Goal: Task Accomplishment & Management: Complete application form

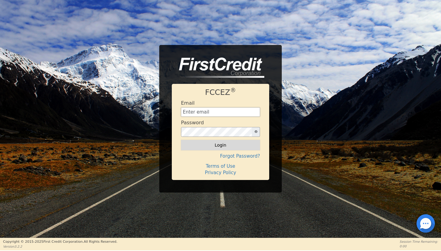
type input "[EMAIL_ADDRESS][DOMAIN_NAME]"
click at [221, 142] on button "Login" at bounding box center [220, 145] width 79 height 10
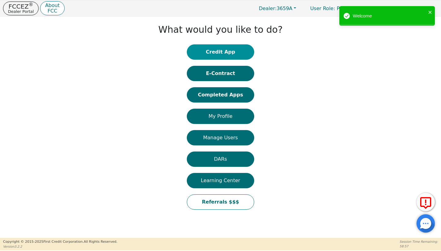
click at [230, 51] on button "Credit App" at bounding box center [220, 51] width 67 height 15
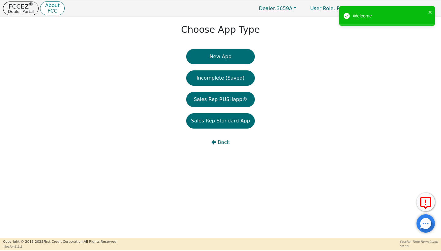
click at [230, 51] on button "New App" at bounding box center [220, 56] width 69 height 15
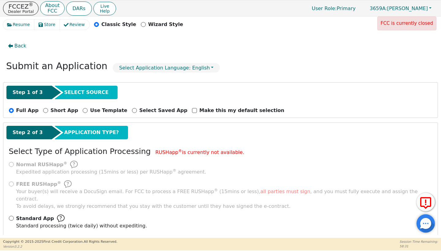
click at [11, 216] on input "Standard App Standard processing (twice daily) without expediting." at bounding box center [11, 218] width 5 height 5
radio input "true"
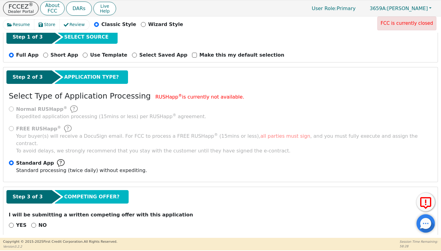
click at [32, 223] on input "NO" at bounding box center [33, 225] width 5 height 5
radio input "true"
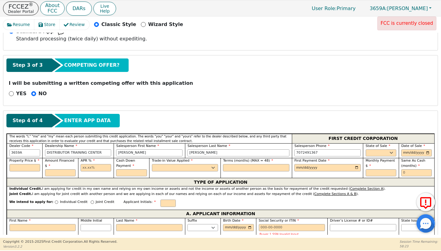
scroll to position [186, 0]
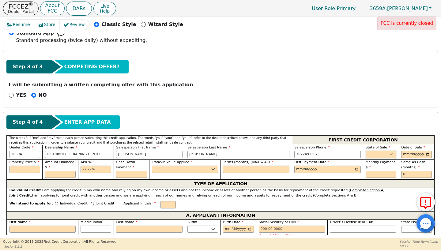
select select "NM"
click at [408, 151] on input "date" at bounding box center [416, 154] width 31 height 7
type input "2025-08-31"
click at [25, 166] on input "text" at bounding box center [24, 169] width 31 height 7
type input "3000.00"
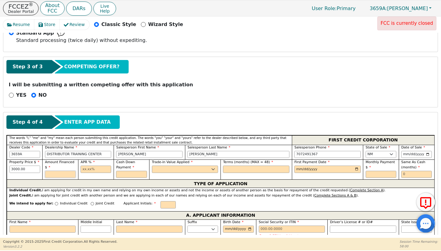
click at [49, 171] on input "text" at bounding box center [60, 174] width 31 height 7
type input "2750.00"
click at [88, 166] on input "text" at bounding box center [96, 169] width 31 height 7
type input "21.98"
click at [124, 171] on input "text" at bounding box center [131, 174] width 31 height 7
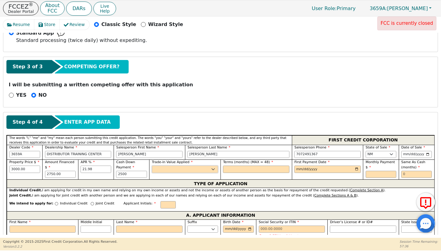
type input "2500.00"
select select "y"
click at [257, 165] on div "Terms (months) (MAX = 48)" at bounding box center [255, 169] width 71 height 20
click at [256, 166] on input "text" at bounding box center [256, 169] width 66 height 7
type input "36"
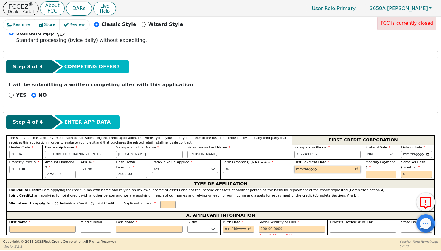
click at [328, 166] on input "date" at bounding box center [327, 169] width 66 height 7
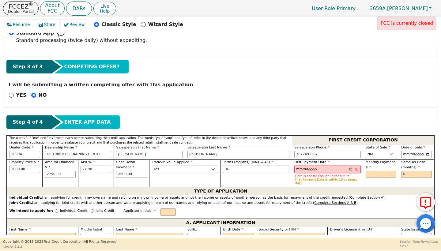
click at [329, 166] on input "2025-09-04" at bounding box center [327, 169] width 66 height 7
click at [324, 166] on input "2025-09-05" at bounding box center [327, 169] width 66 height 7
click at [326, 166] on input "2025-09-06" at bounding box center [327, 169] width 66 height 7
type input "2025-09-08"
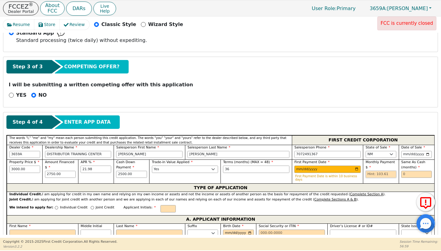
click at [372, 171] on input "text" at bounding box center [381, 174] width 31 height 7
type input "103.61"
click at [409, 171] on input "text" at bounding box center [416, 174] width 31 height 7
type input "0"
click at [318, 160] on div "First Payment Date 2025-09-08 First Payment Date is within 10 business days" at bounding box center [327, 171] width 66 height 22
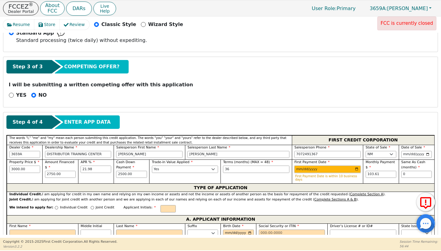
click at [317, 166] on input "2025-09-08" at bounding box center [327, 169] width 66 height 7
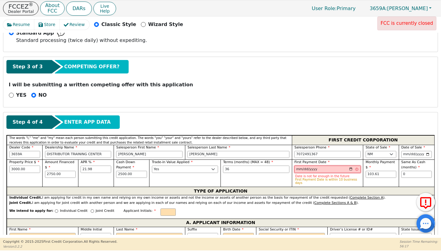
type input "2025-09-08"
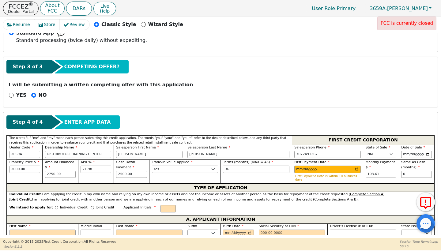
click at [341, 174] on p "First Payment Date is within 10 business days" at bounding box center [327, 177] width 65 height 7
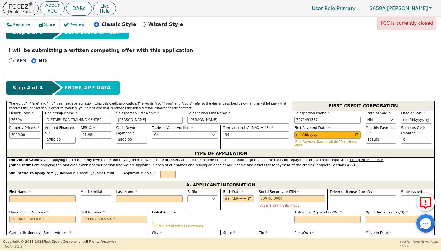
scroll to position [227, 0]
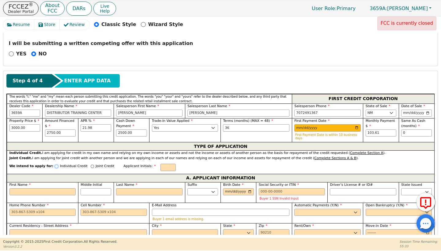
click at [55, 165] on input "Individual Credit" at bounding box center [56, 166] width 3 height 3
radio input "true"
click at [161, 164] on input "text" at bounding box center [167, 167] width 15 height 7
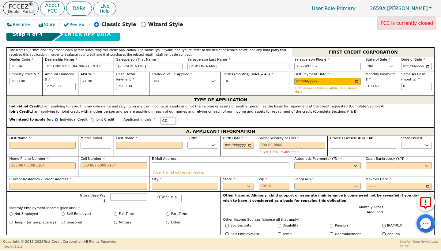
scroll to position [280, 0]
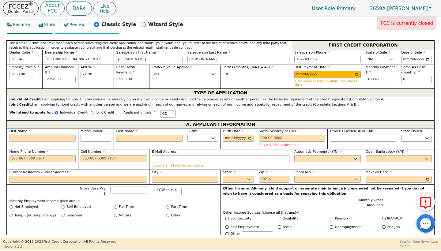
type input "G"
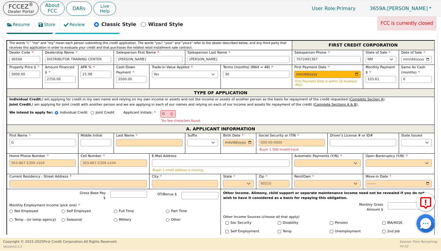
type input "Ge"
type input "Gef"
type input "Geff"
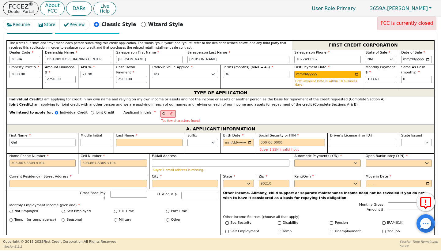
type input "Geff"
type input "Geffr"
type input "Geffre"
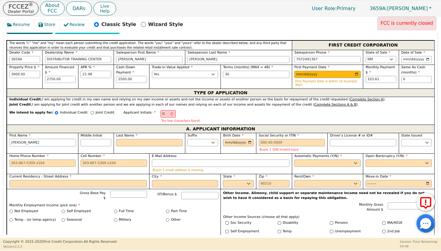
type input "Geffrey"
type input "GJ"
type input "j"
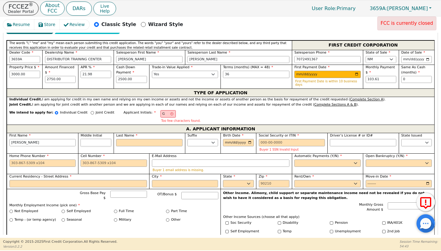
type input "Geffrey j"
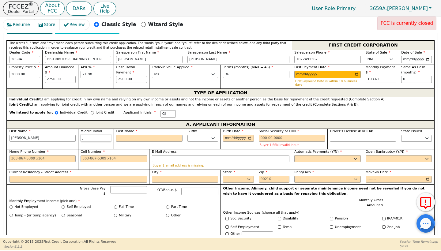
type input "j"
type input "GJD"
type input "D"
type input "Geffrey j D"
type input "Di"
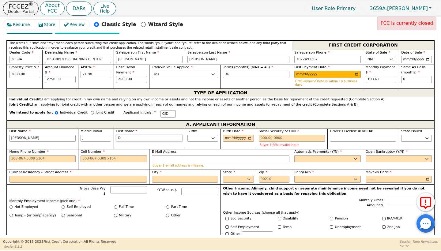
type input "Geffrey j Di"
type input "Dix"
type input "Geffrey j Dix"
type input "Dixo"
type input "Geffrey j Dixo"
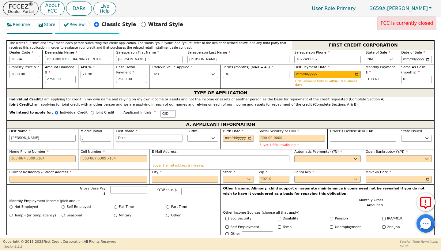
type input "[PERSON_NAME]"
type input "Geffrey j Dixon"
type input "[PERSON_NAME]"
click at [225, 135] on input "Birth Date" at bounding box center [238, 138] width 31 height 7
type input "2025-01-31"
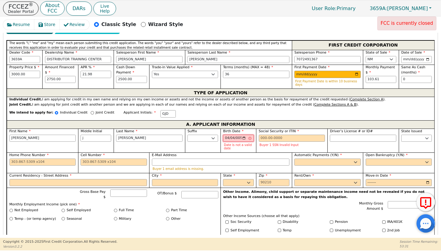
type input "0057-04-04"
click at [245, 135] on input "0057-04-04" at bounding box center [238, 138] width 31 height 7
click at [237, 135] on input "0057-04-04" at bounding box center [238, 138] width 31 height 7
click at [275, 135] on input "Social Security or ITIN" at bounding box center [292, 138] width 66 height 7
click at [237, 135] on input "0057-04-04" at bounding box center [238, 138] width 31 height 7
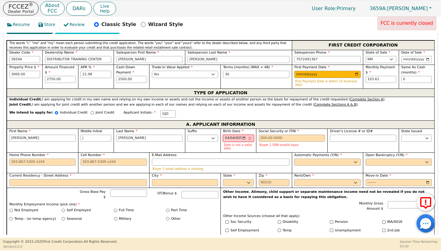
click at [239, 135] on input "0057-04-04" at bounding box center [238, 138] width 31 height 7
click at [242, 135] on input "0057-04-04" at bounding box center [238, 138] width 31 height 7
click at [243, 135] on input "0057-04-04" at bounding box center [238, 138] width 31 height 7
click at [244, 135] on input "0057-04-04" at bounding box center [238, 138] width 31 height 7
click at [238, 135] on input "0057-04-04" at bounding box center [238, 138] width 31 height 7
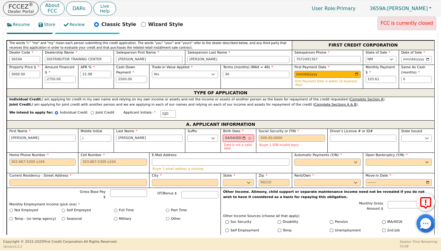
type input "0009-04-04"
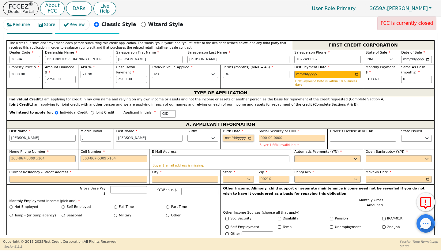
click at [246, 135] on input "Birth Date" at bounding box center [238, 138] width 31 height 7
click at [242, 135] on input "Birth Date" at bounding box center [238, 138] width 31 height 7
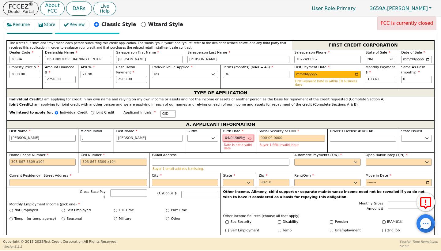
click at [239, 135] on input "0057-04-04" at bounding box center [238, 138] width 31 height 7
type input "0057-04-04"
click at [249, 135] on input "0057-04-04" at bounding box center [238, 138] width 31 height 7
click at [245, 135] on input "0057-04-04" at bounding box center [238, 138] width 31 height 7
click at [242, 135] on input "0057-04-04" at bounding box center [238, 138] width 31 height 7
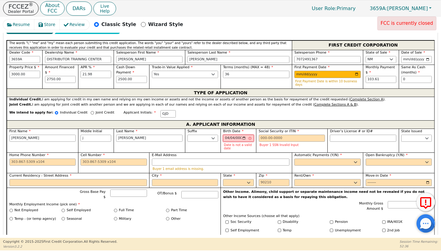
type input "0009-04-04"
click at [264, 135] on input "Social Security or ITIN" at bounding box center [292, 138] width 66 height 7
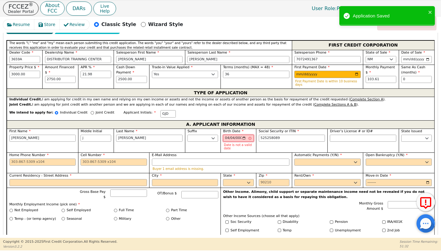
type input "***-**-8089"
click at [244, 135] on input "0009-04-04" at bounding box center [238, 138] width 31 height 7
click at [243, 135] on input "0009-04-04" at bounding box center [238, 138] width 31 height 7
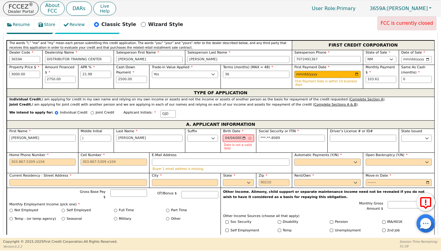
click at [243, 135] on input "0009-04-04" at bounding box center [238, 138] width 31 height 7
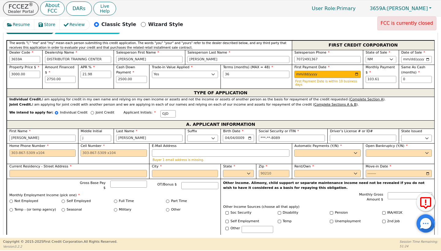
type input "1957-04-04"
click at [334, 135] on input "Driver’s License # or ID#" at bounding box center [363, 138] width 66 height 7
type input "*********"
select select "NM"
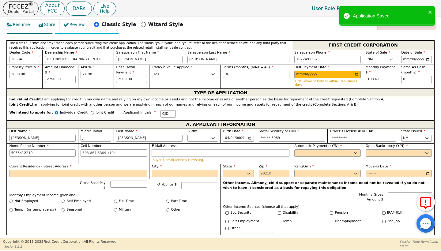
type input "505-541-2210"
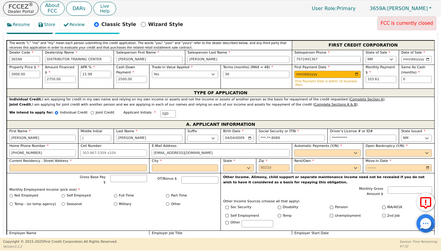
type input "jamakaonetyme99@gmail.com"
select select "y"
type input "Geffrey j Dixon"
select select "n"
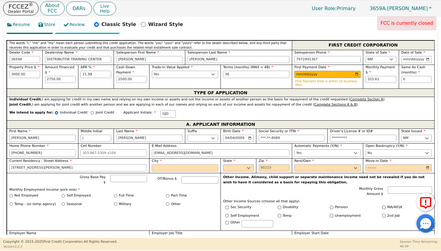
type input "352 wyatt ave"
click at [158, 164] on input "loa lunas" at bounding box center [185, 167] width 66 height 7
type input "los lunas"
select select "MN"
type input "87031"
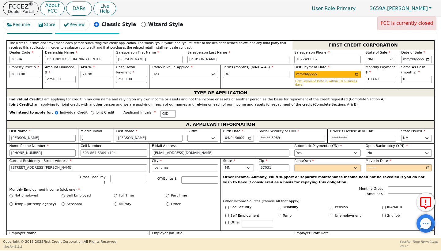
select select "Own"
click at [387, 164] on input "Move-in Date" at bounding box center [399, 167] width 66 height 7
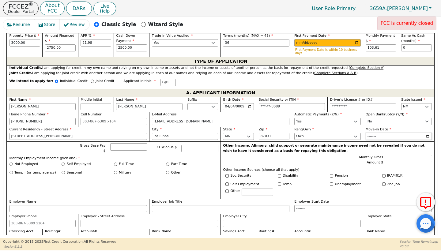
scroll to position [313, 0]
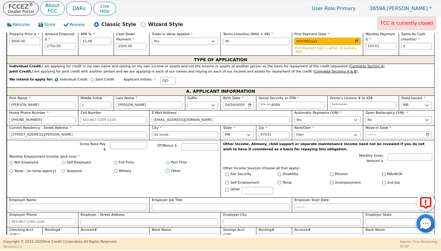
type input "2022-08"
click at [166, 169] on input "Other" at bounding box center [167, 170] width 3 height 3
radio input "true"
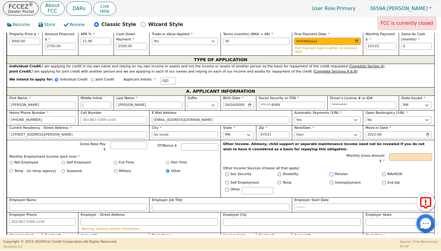
click at [330, 173] on input "Pension" at bounding box center [331, 174] width 3 height 3
checkbox input "true"
click at [401, 153] on input "Monthly Gross Amount $" at bounding box center [410, 156] width 43 height 7
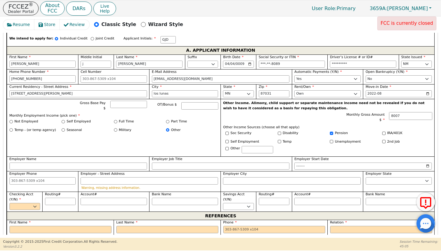
scroll to position [354, 0]
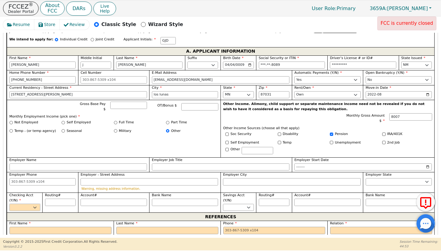
type input "8007.00"
select select "y"
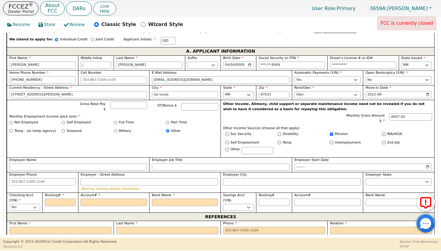
click at [60, 199] on input "Routing#" at bounding box center [60, 202] width 31 height 7
type input "2"
type input "*"
type input "25"
type input "**"
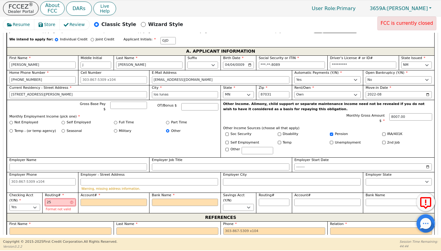
type input "256"
type input "***"
type input "2560"
type input "****"
type input "25607"
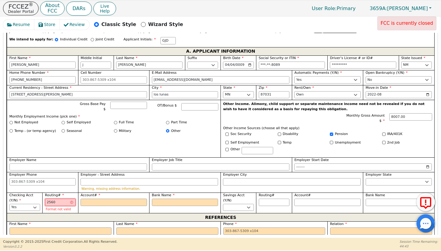
type input "*****"
type input "256074"
type input "******"
type input "2560749"
type input "*******"
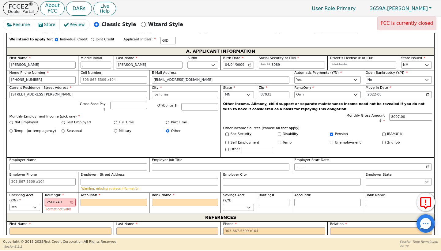
type input "25607497"
type input "********"
type input "256074974"
type input "*********"
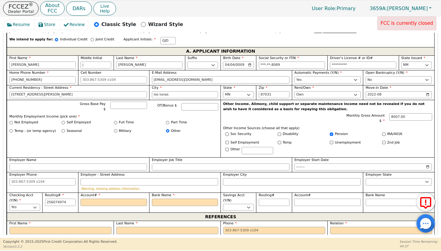
type input "*********"
click at [92, 199] on input "Account#" at bounding box center [114, 202] width 66 height 7
type input "7"
type input "*"
type input "71"
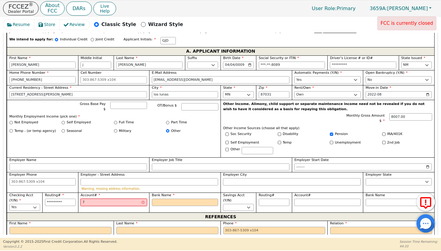
type input "**"
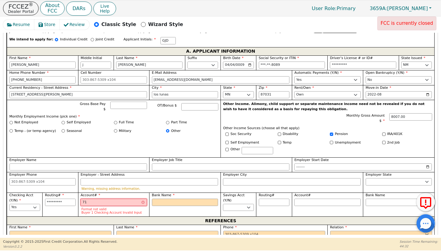
type input "713"
type input "***"
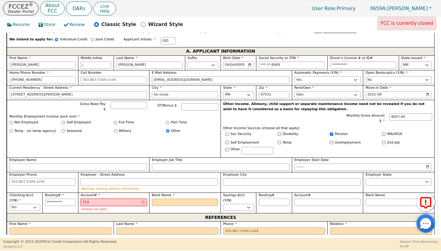
type input "7131"
type input "****"
type input "71315"
type input "*****"
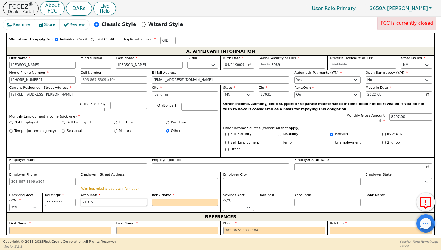
type input "713156"
type input "******"
type input "7131562"
type input "*******"
type input "71315627"
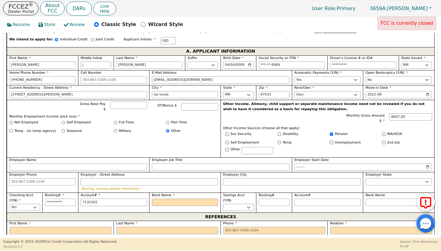
type input "********"
type input "713156274"
type input "*********"
type input "7131562741"
type input "**********"
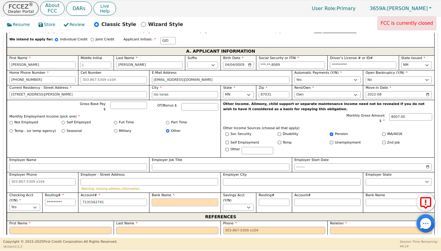
type input "**********"
type input "n"
type input "na"
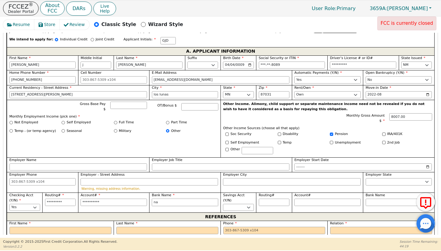
type input "nav"
type input "navy"
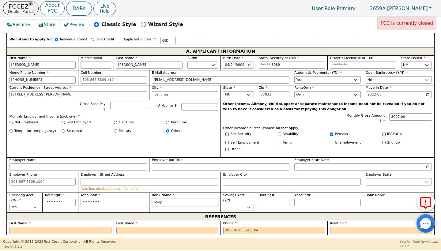
type input "navy"
type input "navy f"
type input "navy fe"
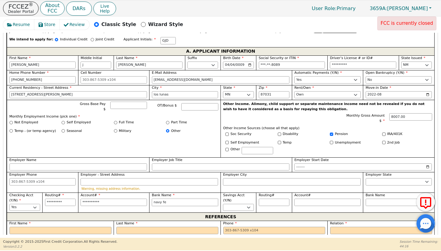
type input "navy fed"
type input "navy fede"
type input "navy feder"
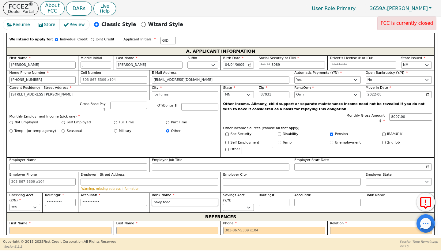
type input "navy feder"
type input "navy federa"
type input "navy federal"
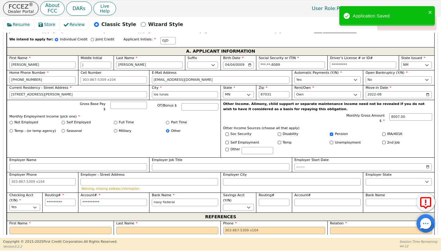
type input "navy federal"
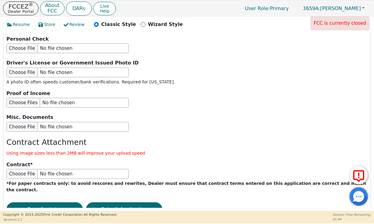
scroll to position [0, 0]
click at [26, 68] on input "file" at bounding box center [67, 73] width 122 height 10
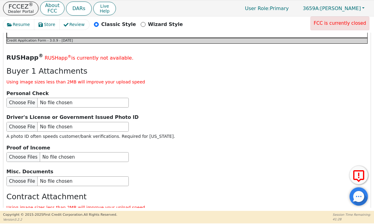
scroll to position [747, 0]
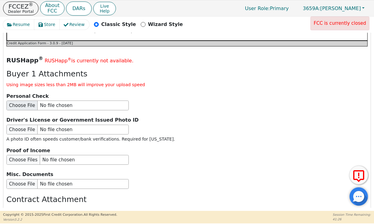
click at [26, 101] on input "file" at bounding box center [67, 106] width 122 height 10
click at [24, 125] on input "file" at bounding box center [67, 130] width 122 height 10
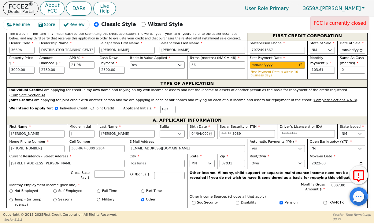
scroll to position [263, 0]
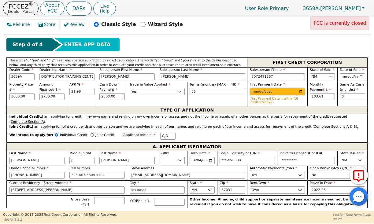
click at [277, 91] on input "2025-09-08" at bounding box center [277, 91] width 55 height 7
type input "2025-12-01"
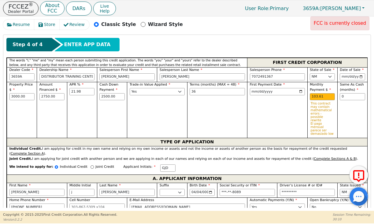
click at [294, 102] on div "First Payment Date 2025-12-01" at bounding box center [277, 110] width 60 height 56
click at [322, 99] on input "103.61" at bounding box center [322, 96] width 25 height 7
type input "1"
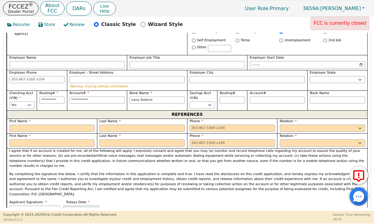
scroll to position [456, 0]
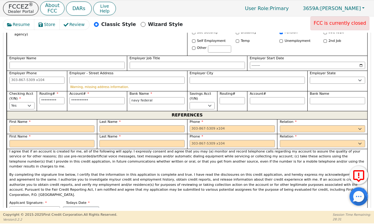
type input "108.99"
click at [32, 120] on label "First Name" at bounding box center [51, 122] width 85 height 5
click at [31, 126] on input "text" at bounding box center [51, 129] width 85 height 7
type input "lorena"
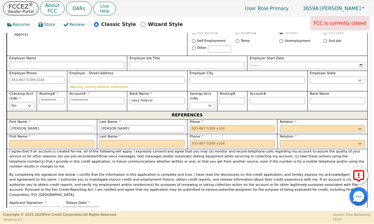
type input "avalos"
type input "9165015516"
type input "Lorena Avalos"
type input "Avalos"
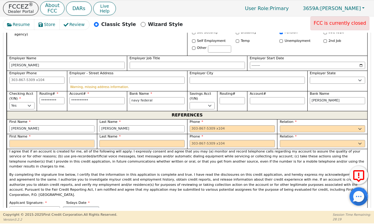
type input "Lorena"
type input "Avalos"
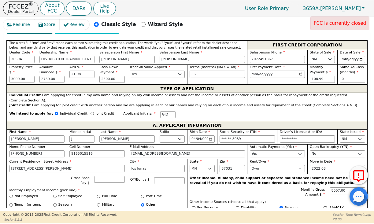
scroll to position [280, 0]
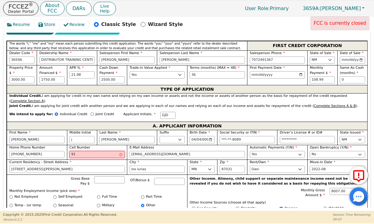
type input "9"
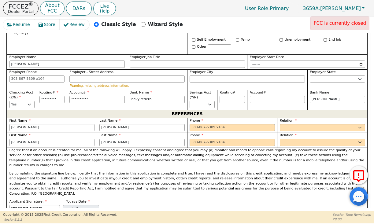
scroll to position [449, 0]
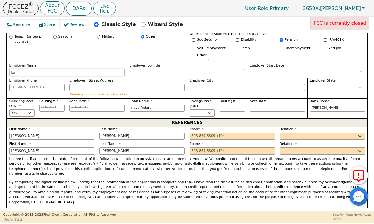
type input "L"
type input "279-286-0424"
select select "OTHER"
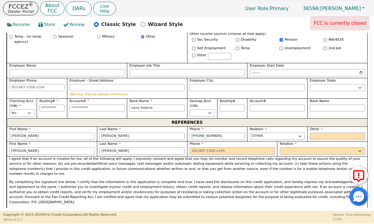
click at [316, 142] on label "Relation" at bounding box center [322, 144] width 85 height 5
click at [314, 133] on input "text" at bounding box center [337, 136] width 55 height 7
type input "friend"
type input "L"
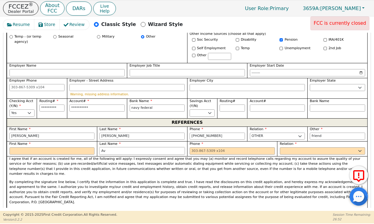
type input "A"
click at [58, 148] on input "text" at bounding box center [51, 151] width 85 height 7
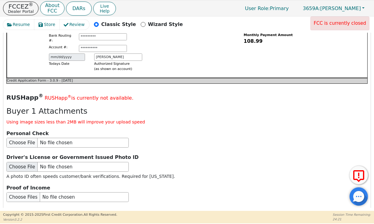
scroll to position [707, 0]
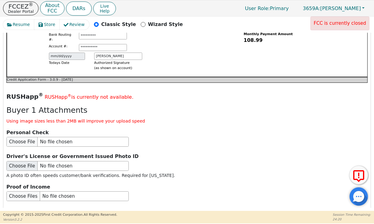
click at [17, 161] on input "file" at bounding box center [67, 166] width 122 height 10
type input "C:\fakepath\geff dixon id.pdf"
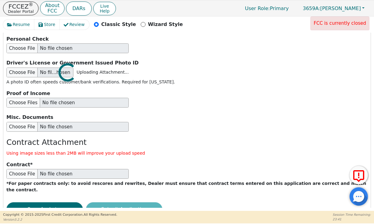
scroll to position [800, 0]
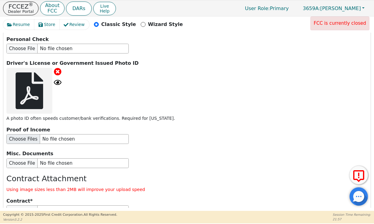
click at [28, 134] on input "file" at bounding box center [67, 139] width 122 height 10
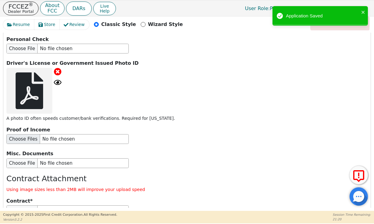
type input "C:\fakepath\geff dixon income.pdf"
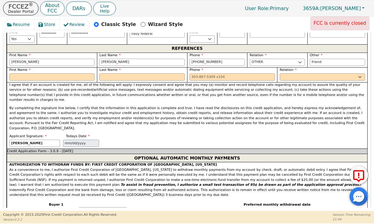
scroll to position [524, 0]
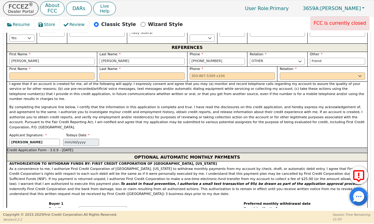
click at [41, 58] on input "lorena" at bounding box center [51, 61] width 85 height 7
type input "l"
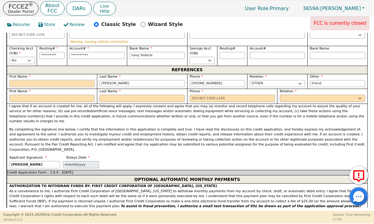
scroll to position [501, 0]
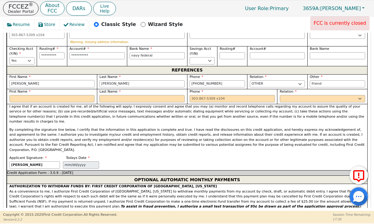
type input "eric"
click at [118, 81] on input "Avalos" at bounding box center [141, 84] width 85 height 7
type input "A"
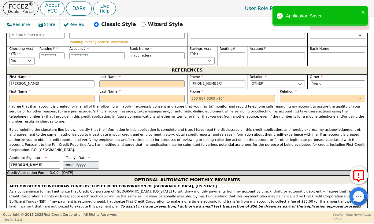
click at [220, 81] on input "279-286-0424" at bounding box center [217, 84] width 55 height 7
type input "2"
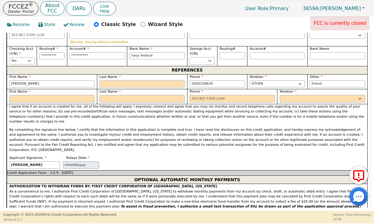
type input "505-610-9634"
click at [108, 81] on input "text" at bounding box center [141, 84] width 85 height 7
type input "nicolitz"
click at [45, 95] on input "text" at bounding box center [51, 98] width 85 height 7
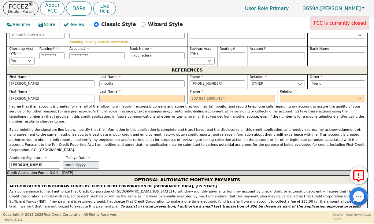
type input "Keith"
click at [108, 95] on input "text" at bounding box center [141, 98] width 85 height 7
type input "Kensey"
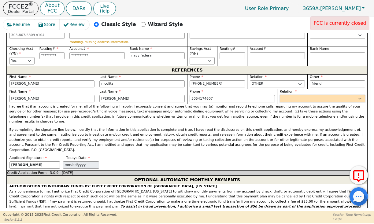
type input "505-417-4607"
select select "OTHER"
click at [319, 95] on input "text" at bounding box center [337, 98] width 55 height 7
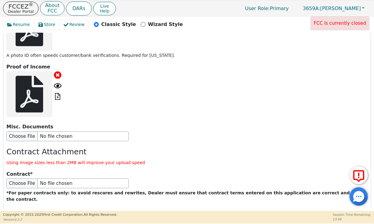
scroll to position [865, 0]
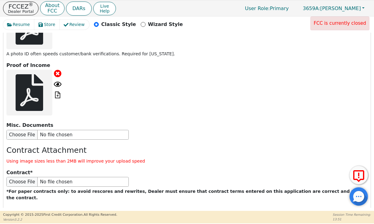
type input "friend"
click at [118, 211] on button "Submit Application" at bounding box center [124, 218] width 77 height 14
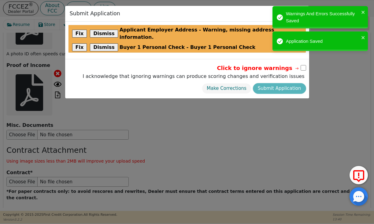
click at [304, 65] on input "checkbox" at bounding box center [304, 68] width 6 height 6
checkbox input "true"
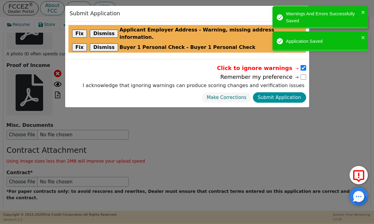
click at [286, 92] on button "Submit Application" at bounding box center [279, 97] width 53 height 11
select select
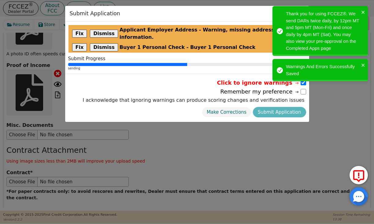
radio input "false"
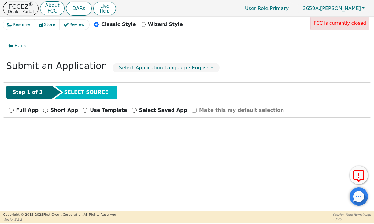
scroll to position [0, 0]
click at [23, 5] on p "FCCEZ ®" at bounding box center [21, 6] width 26 height 6
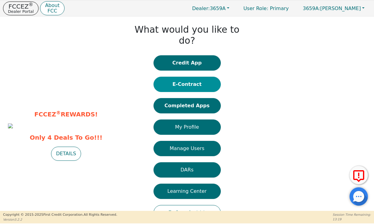
click at [164, 77] on button "E-Contract" at bounding box center [187, 84] width 67 height 15
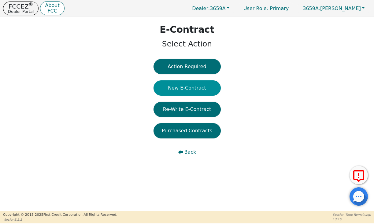
click at [190, 84] on button "New E-Contract" at bounding box center [187, 88] width 67 height 15
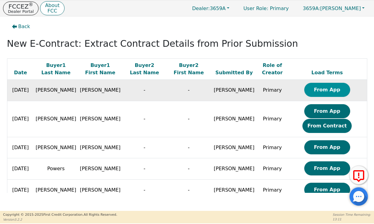
click at [314, 92] on button "From App" at bounding box center [328, 90] width 46 height 14
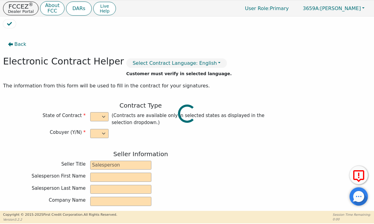
select select "n"
type input "Owner"
type input "MIGUEL"
type input "ROCHA"
type input "DISTRIBUTOR TRAINING CENTER"
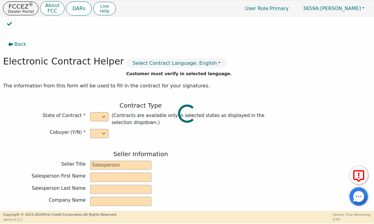
type input "6135 TAM O'SHANTER DR STE 9"
type input "STOCKTON"
select select "CA"
type input "95210"
type input "Geffrey"
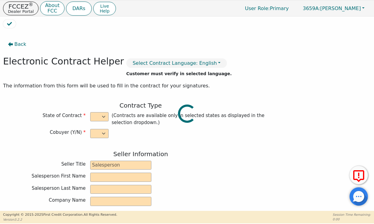
type input "[PERSON_NAME]"
type input "jamakaonetyme99@gmail.com"
type input "352 wyatt ave"
type input "los lunas"
select select "MN"
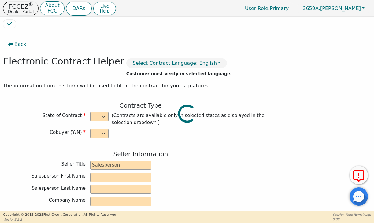
type input "87031"
type input "2025-08-31"
type input "21.98"
type input "2025-12-01"
type input "36"
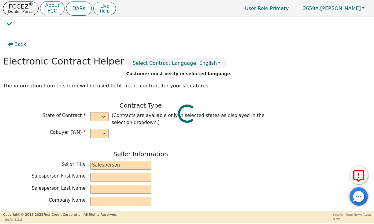
type input "0"
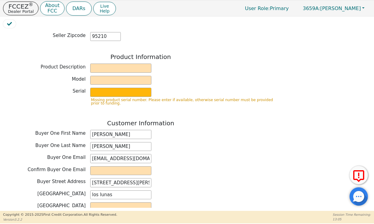
scroll to position [219, 0]
click at [99, 65] on input "text" at bounding box center [120, 67] width 61 height 9
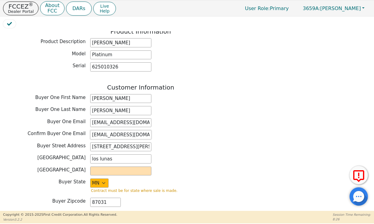
scroll to position [244, 0]
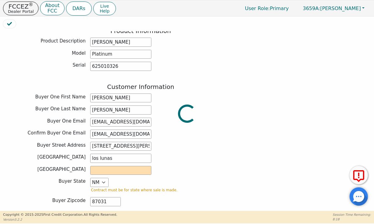
click at [98, 20] on div at bounding box center [187, 20] width 368 height 0
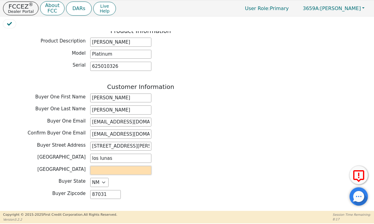
click at [103, 166] on input "text" at bounding box center [120, 170] width 61 height 9
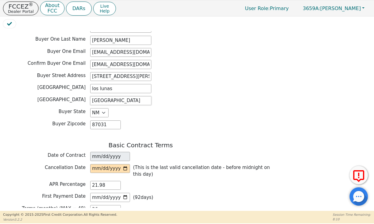
scroll to position [319, 0]
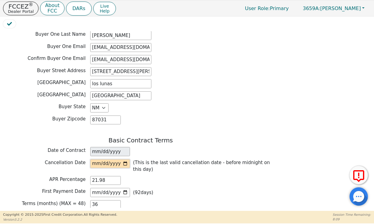
click at [103, 159] on input "date" at bounding box center [110, 163] width 40 height 9
click at [143, 178] on div "APR Percentage 21.98" at bounding box center [141, 180] width 276 height 9
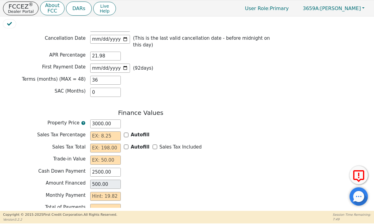
scroll to position [444, 0]
click at [153, 144] on input "Sales Tax Included" at bounding box center [155, 146] width 5 height 5
click at [105, 156] on input "text" at bounding box center [105, 160] width 31 height 9
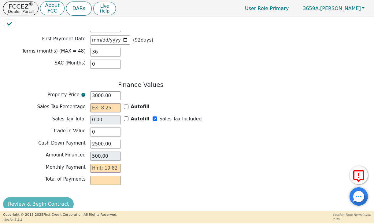
scroll to position [472, 0]
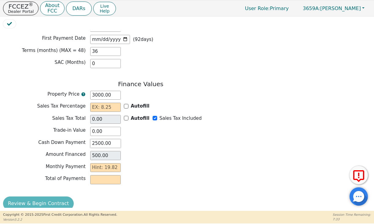
click at [112, 141] on input "2500.00" at bounding box center [105, 143] width 31 height 9
click at [103, 163] on input "text" at bounding box center [105, 167] width 31 height 9
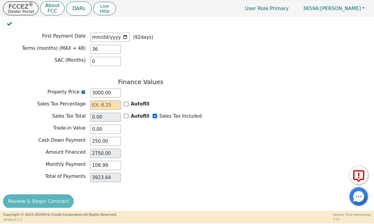
scroll to position [474, 0]
click at [112, 101] on input "text" at bounding box center [105, 105] width 31 height 9
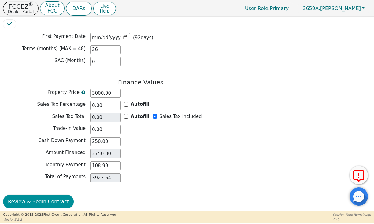
click at [46, 196] on button "Review & Begin Contract" at bounding box center [38, 202] width 71 height 14
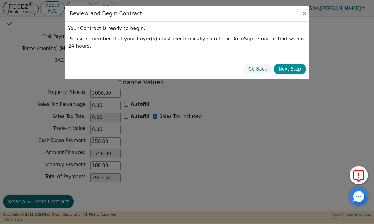
click at [292, 64] on button "Next Step" at bounding box center [290, 69] width 32 height 11
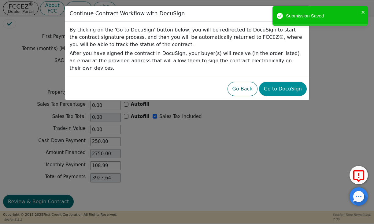
click at [279, 82] on button "Go to DocuSign" at bounding box center [283, 89] width 48 height 14
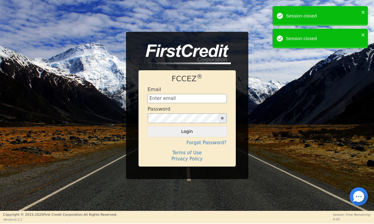
type input "[EMAIL_ADDRESS][DOMAIN_NAME]"
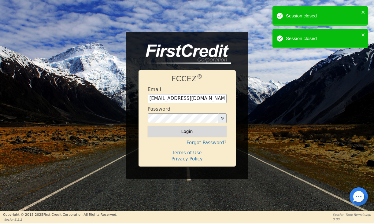
click at [169, 132] on button "Login" at bounding box center [187, 131] width 79 height 10
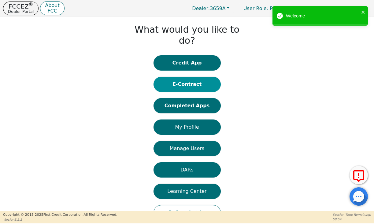
click at [183, 77] on button "E-Contract" at bounding box center [187, 84] width 67 height 15
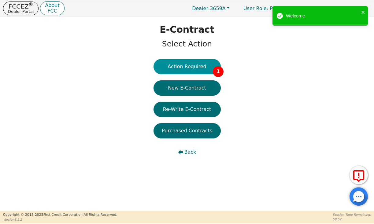
click at [183, 66] on button "Action Required 1" at bounding box center [187, 66] width 67 height 15
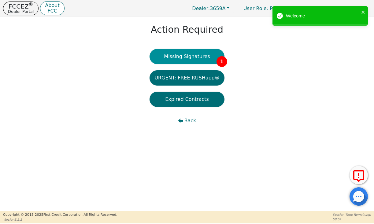
click at [183, 59] on button "Missing Signatures 1" at bounding box center [187, 56] width 75 height 15
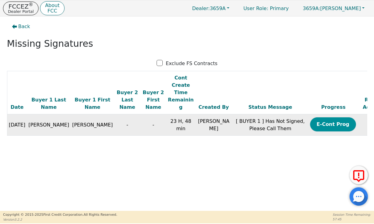
click at [310, 118] on button "E-Cont Prog" at bounding box center [333, 125] width 46 height 14
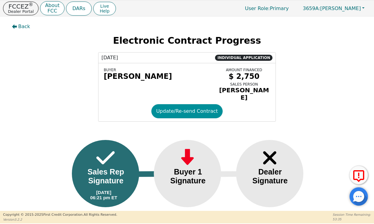
click at [198, 104] on button "Update/Re-send Contract" at bounding box center [188, 111] width 72 height 14
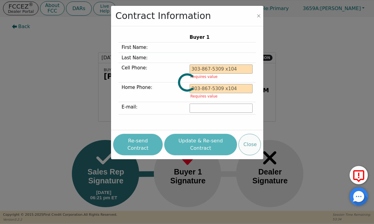
type input "505-541-2210"
type input "jamakaonetyme99@gmail.com"
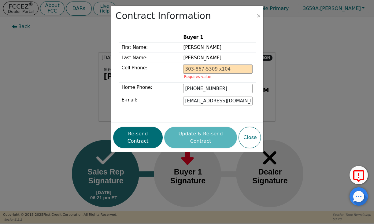
click at [255, 13] on div "Contract Information" at bounding box center [187, 16] width 152 height 21
click at [258, 14] on button "Close" at bounding box center [259, 16] width 6 height 6
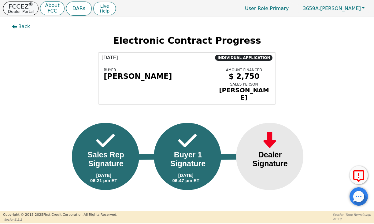
click at [17, 8] on p "FCCEZ ®" at bounding box center [21, 6] width 26 height 6
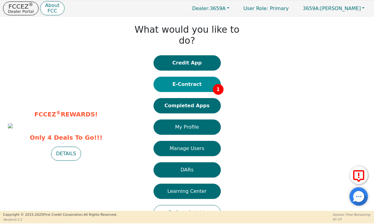
click at [190, 77] on button "E-Contract 1" at bounding box center [187, 84] width 67 height 15
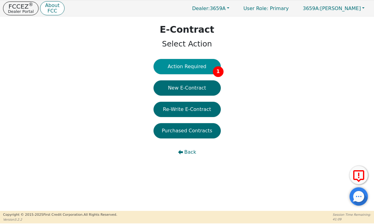
click at [197, 66] on button "Action Required 1" at bounding box center [187, 66] width 67 height 15
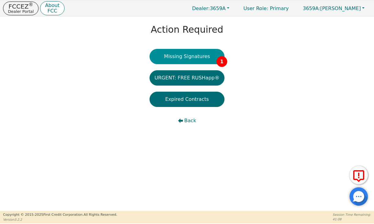
click at [198, 62] on button "Missing Signatures 1" at bounding box center [187, 56] width 75 height 15
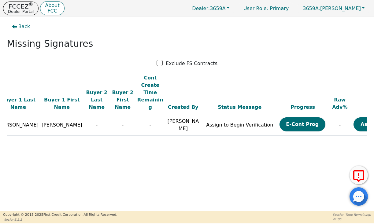
scroll to position [0, 30]
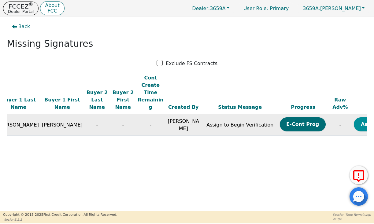
click at [354, 118] on button "Assign Now" at bounding box center [377, 125] width 46 height 14
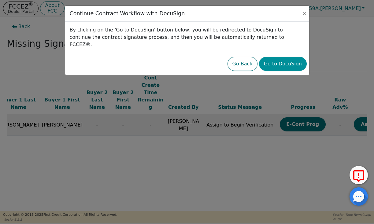
click at [282, 57] on button "Go to DocuSign" at bounding box center [283, 64] width 48 height 14
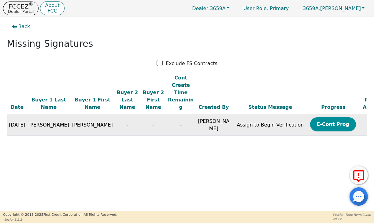
click at [310, 119] on button "E-Cont Prog" at bounding box center [333, 125] width 46 height 14
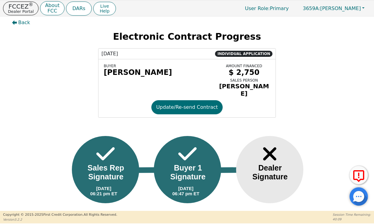
scroll to position [3, 0]
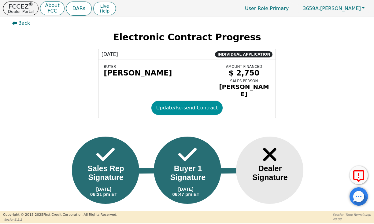
click at [170, 101] on button "Update/Re-send Contract" at bounding box center [188, 108] width 72 height 14
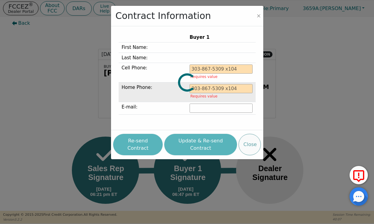
type input "[PHONE_NUMBER]"
type input "[EMAIL_ADDRESS][DOMAIN_NAME]"
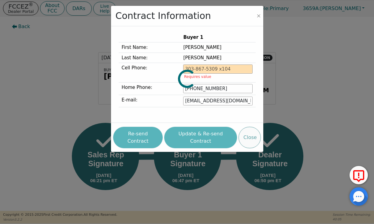
scroll to position [0, 0]
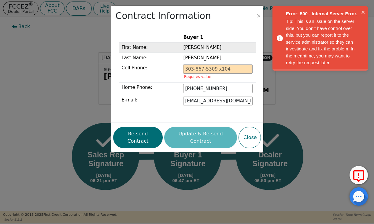
click at [209, 46] on td "[PERSON_NAME]" at bounding box center [217, 48] width 75 height 10
click at [209, 49] on td "[PERSON_NAME]" at bounding box center [217, 48] width 75 height 10
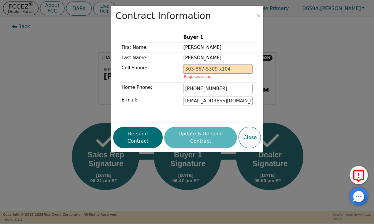
click at [246, 133] on button "Close" at bounding box center [250, 137] width 22 height 21
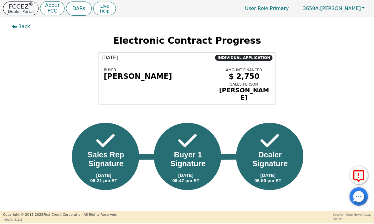
click at [22, 9] on button "FCCEZ ® Dealer Portal" at bounding box center [21, 9] width 36 height 14
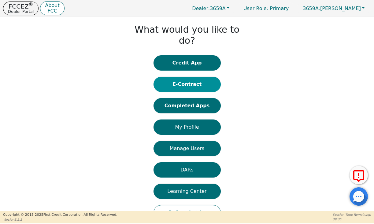
click at [168, 77] on button "E-Contract" at bounding box center [187, 84] width 67 height 15
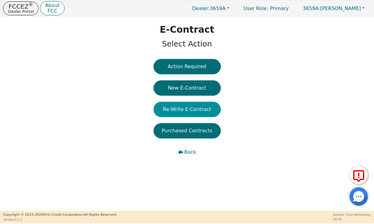
click at [174, 107] on button "Re-Write E-Contract" at bounding box center [187, 109] width 67 height 15
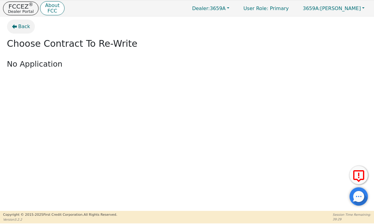
click at [18, 25] on button "Back" at bounding box center [21, 27] width 28 height 14
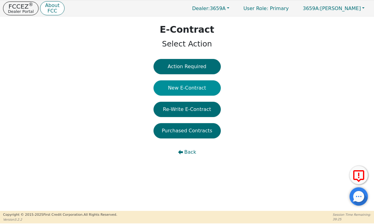
click at [178, 88] on button "New E-Contract" at bounding box center [187, 88] width 67 height 15
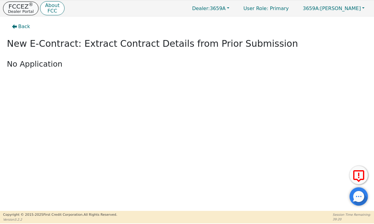
click at [19, 9] on p "Dealer Portal" at bounding box center [21, 11] width 26 height 4
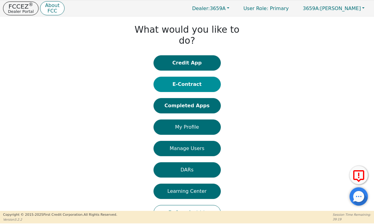
click at [197, 77] on button "E-Contract" at bounding box center [187, 84] width 67 height 15
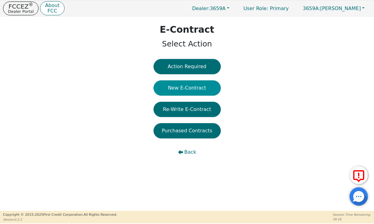
click at [195, 85] on button "New E-Contract" at bounding box center [187, 88] width 67 height 15
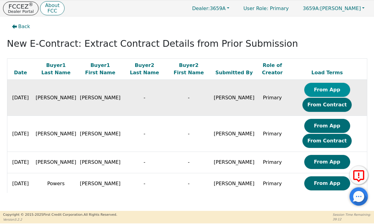
click at [311, 88] on button "From App" at bounding box center [328, 90] width 46 height 14
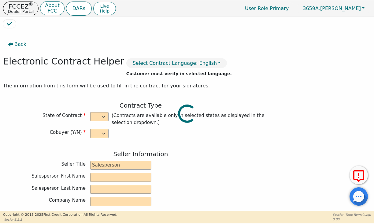
select select "n"
type input "Owner"
type input "MIGUEL"
type input "ROCHA"
type input "DISTRIBUTOR TRAINING CENTER"
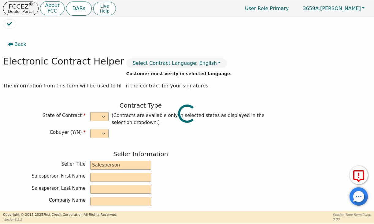
type input "6135 TAM O'SHANTER DR STE 9"
type input "STOCKTON"
select select "CA"
type input "95210"
type input "Geffrey"
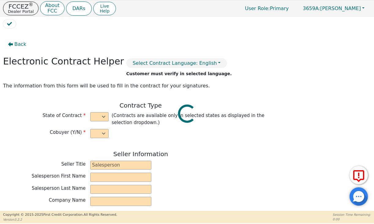
type input "[PERSON_NAME]"
type input "jamakaonetyme99@gmail.com"
type input "352 wyatt ave"
type input "los lunas"
select select "MN"
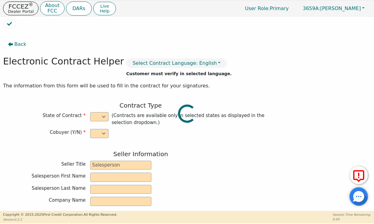
type input "87031"
type input "2025-08-31"
type input "21.98"
type input "2025-12-01"
type input "36"
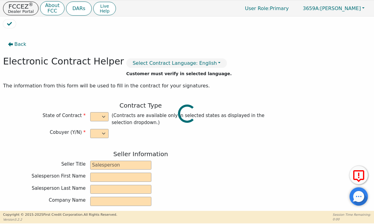
type input "0"
type input "3000.00"
type input "2500.00"
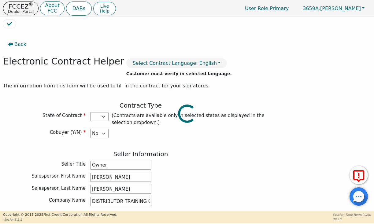
type input "500.00"
select select "NM"
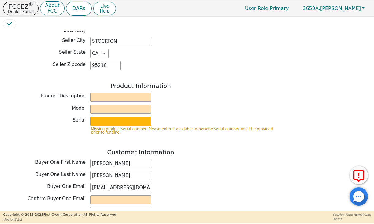
scroll to position [189, 0]
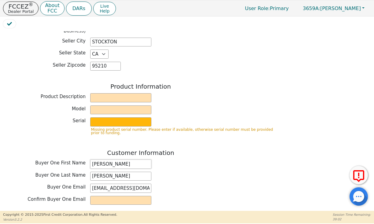
type input "[PERSON_NAME]"
click at [90, 93] on div "Product Description" at bounding box center [141, 97] width 276 height 9
click at [101, 94] on input "text" at bounding box center [120, 97] width 61 height 9
type input "Kirby"
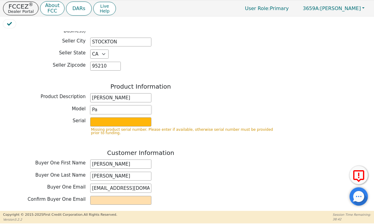
type input "P"
type input "platinum"
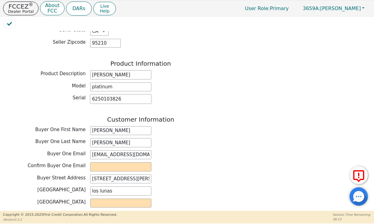
scroll to position [213, 0]
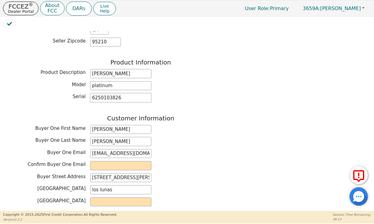
type input "6250103826"
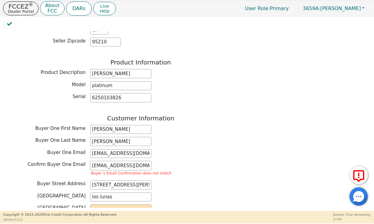
click at [106, 163] on input "jamakonetyme99@gmail.com" at bounding box center [120, 165] width 61 height 9
click at [135, 161] on input "jamakonetyme99@gmail.com" at bounding box center [120, 165] width 61 height 9
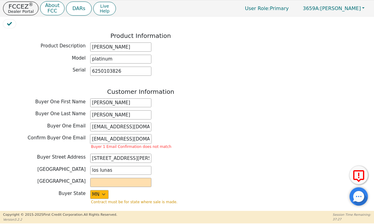
scroll to position [243, 0]
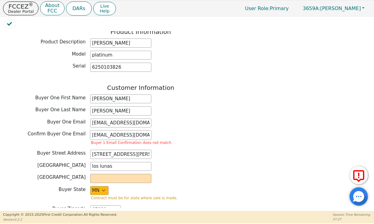
type input "jamakonetyme99@gmail.com"
click at [118, 175] on input "text" at bounding box center [120, 178] width 61 height 9
type input "valencia"
select select "NM"
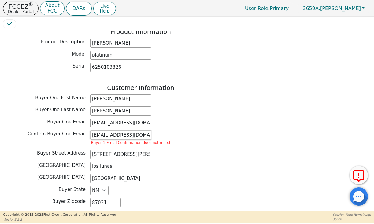
click at [104, 131] on input "jamakonetyme99@gmail.com" at bounding box center [120, 135] width 61 height 9
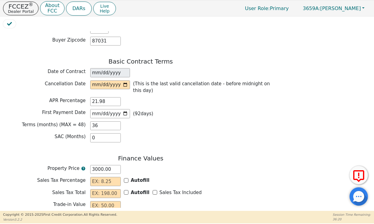
scroll to position [398, 0]
type input "jamakaonetyme99@gmail.com"
click at [100, 81] on input "date" at bounding box center [110, 85] width 40 height 9
type input "2025-09-04"
click at [152, 123] on div "Terms (months) (MAX = 48) 36" at bounding box center [141, 126] width 276 height 9
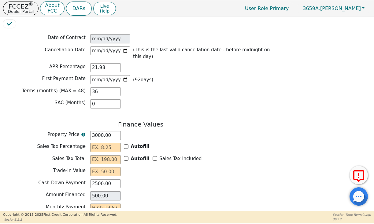
scroll to position [438, 0]
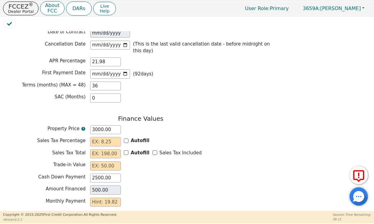
click at [106, 137] on input "text" at bounding box center [105, 141] width 31 height 9
type input "0.00"
click at [153, 151] on input "Sales Tax Included" at bounding box center [155, 153] width 5 height 5
checkbox input "true"
type input "0.00"
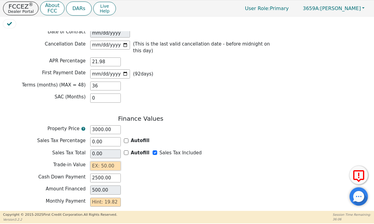
click at [107, 163] on input "text" at bounding box center [105, 166] width 31 height 9
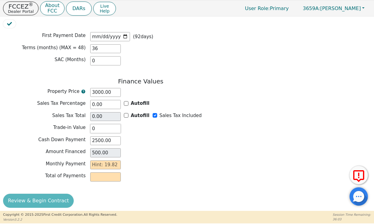
scroll to position [474, 0]
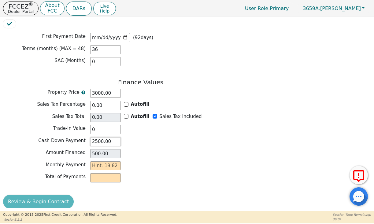
type input "0.00"
click at [114, 137] on input "2500.00" at bounding box center [105, 141] width 31 height 9
type input "250"
type input "2750.00"
type input "25"
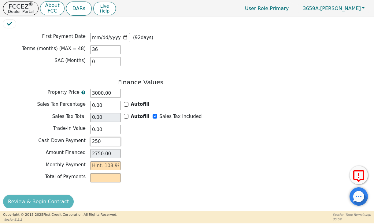
type input "2975.00"
type input "250"
type input "2750.00"
type input "250.00"
click at [95, 162] on input "text" at bounding box center [105, 166] width 31 height 9
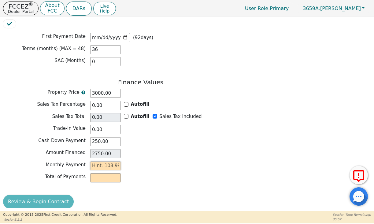
type input "1"
type input "36.00"
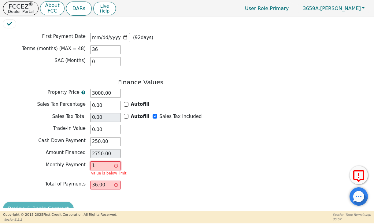
type input "10"
type input "360.00"
type input "108"
type input "3888.00"
type input "108.9"
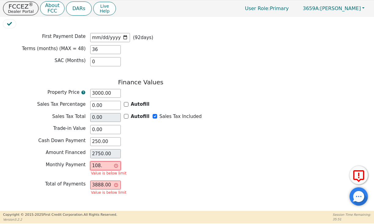
type input "3920.40"
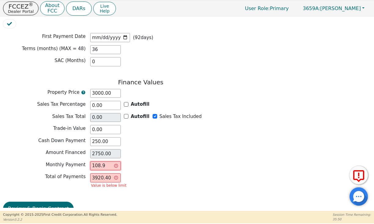
type input "108.99"
type input "3923.64"
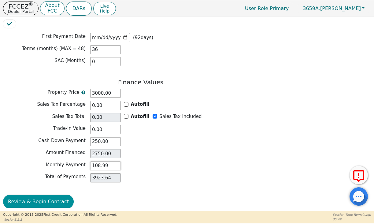
type input "108.99"
click at [55, 196] on button "Review & Begin Contract" at bounding box center [38, 202] width 71 height 14
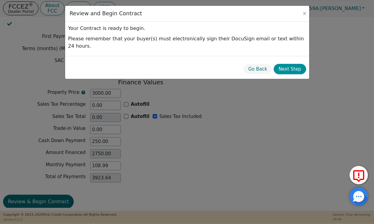
click at [284, 64] on button "Next Step" at bounding box center [290, 69] width 32 height 11
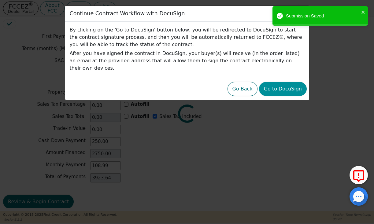
click at [280, 82] on button "Go to DocuSign" at bounding box center [283, 89] width 48 height 14
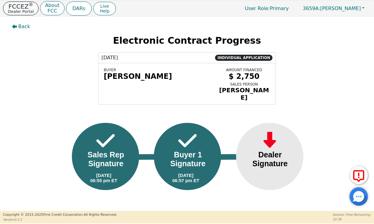
click at [22, 7] on p "FCCEZ ®" at bounding box center [21, 6] width 26 height 6
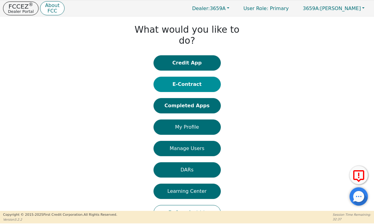
click at [175, 77] on button "E-Contract" at bounding box center [187, 84] width 67 height 15
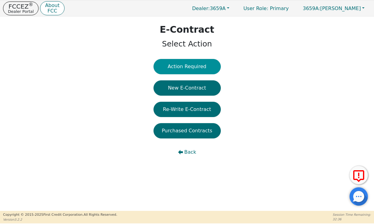
click at [187, 59] on button "Action Required" at bounding box center [187, 66] width 67 height 15
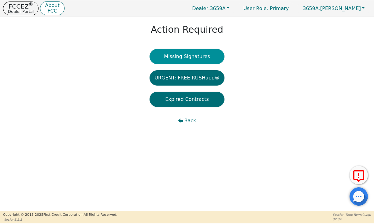
click at [194, 57] on button "Missing Signatures" at bounding box center [187, 56] width 75 height 15
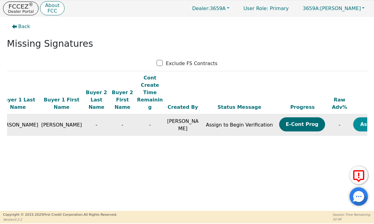
scroll to position [0, 30]
click at [354, 118] on button "Assign Now" at bounding box center [377, 125] width 46 height 14
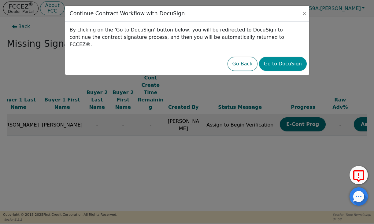
click at [294, 57] on button "Go to DocuSign" at bounding box center [283, 64] width 48 height 14
